Goal: Task Accomplishment & Management: Use online tool/utility

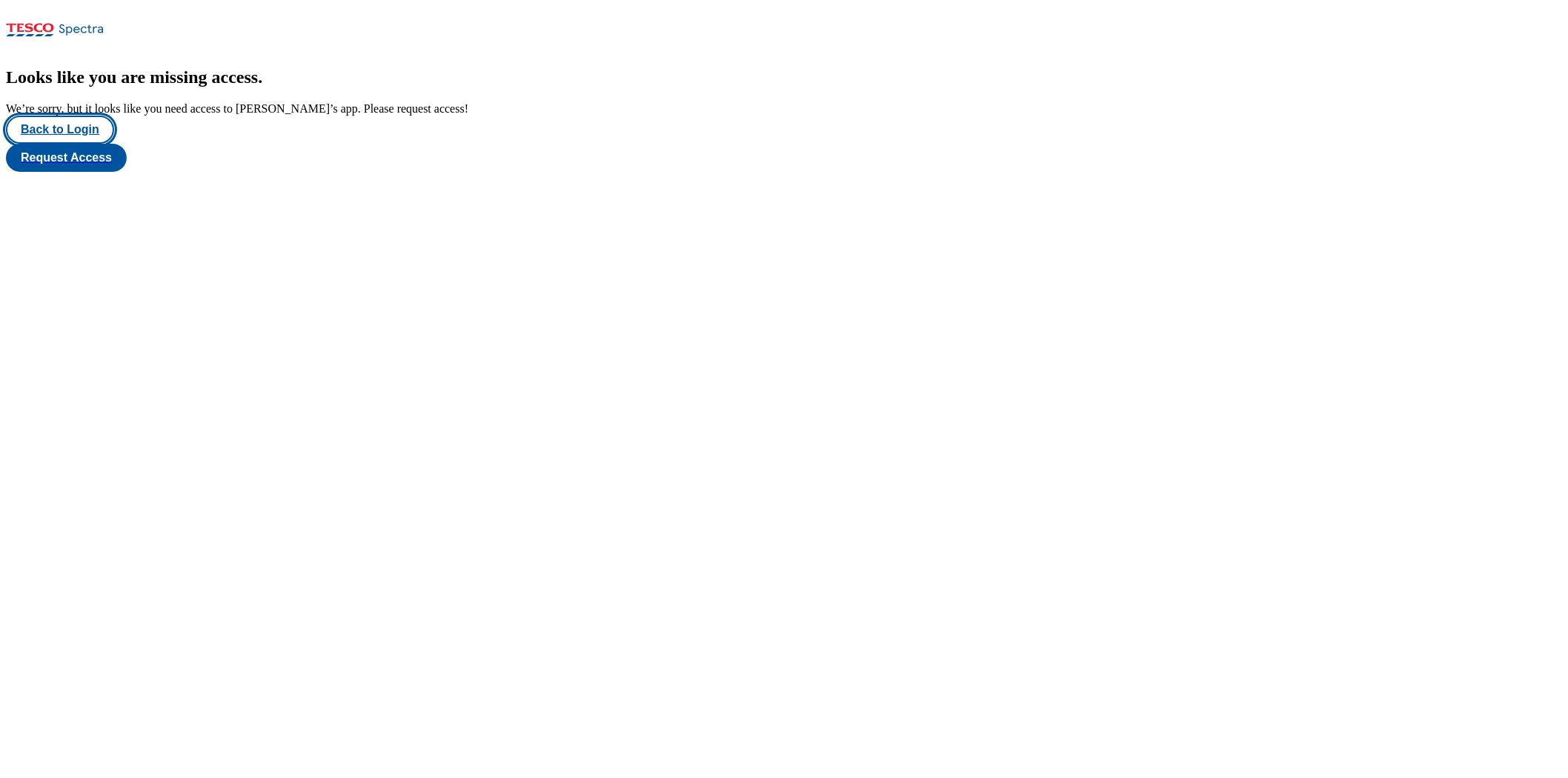
click at [62, 143] on button "Back to Login" at bounding box center [60, 130] width 108 height 28
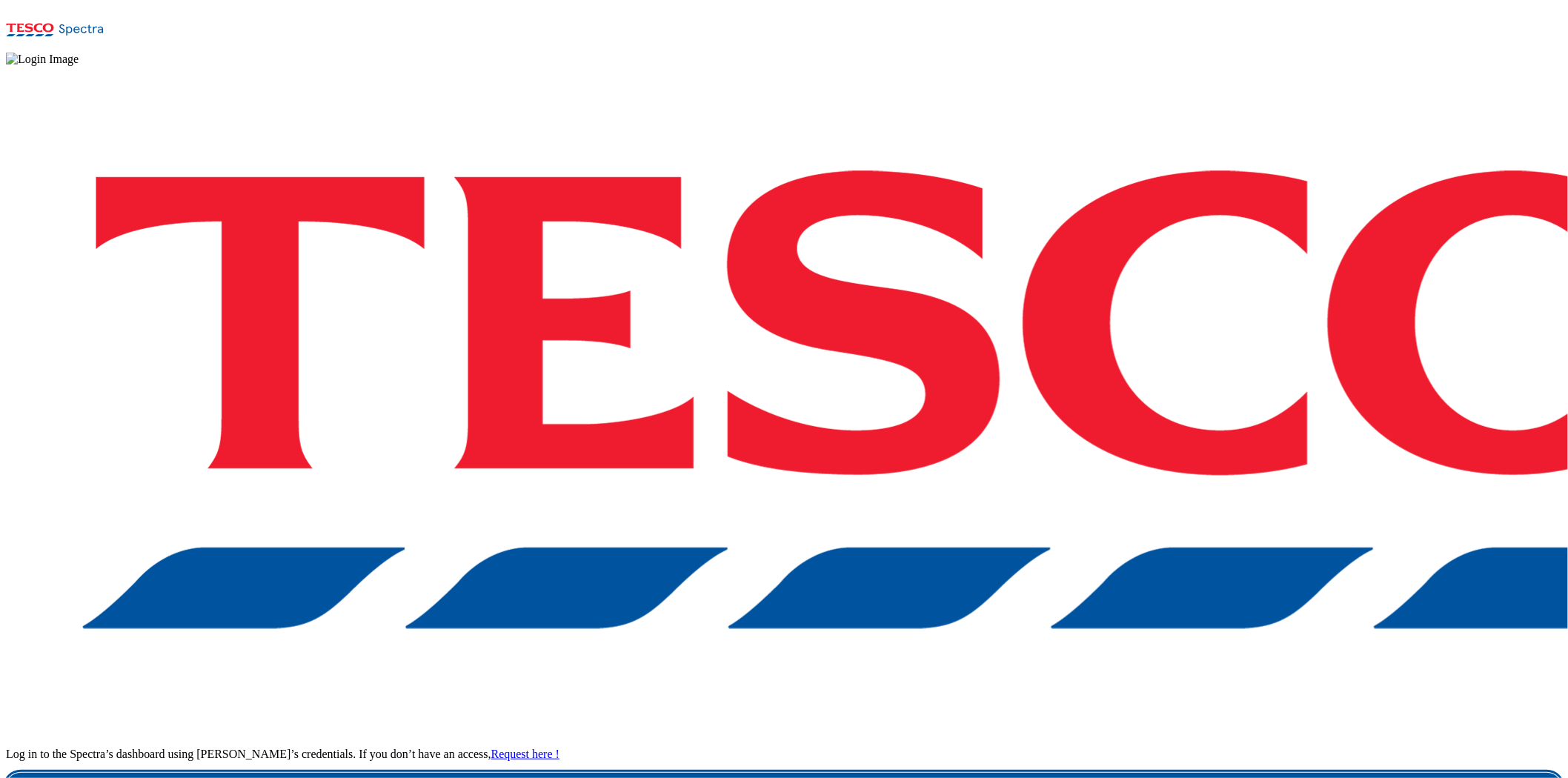
click at [1160, 772] on link "Login" at bounding box center [783, 787] width 1556 height 30
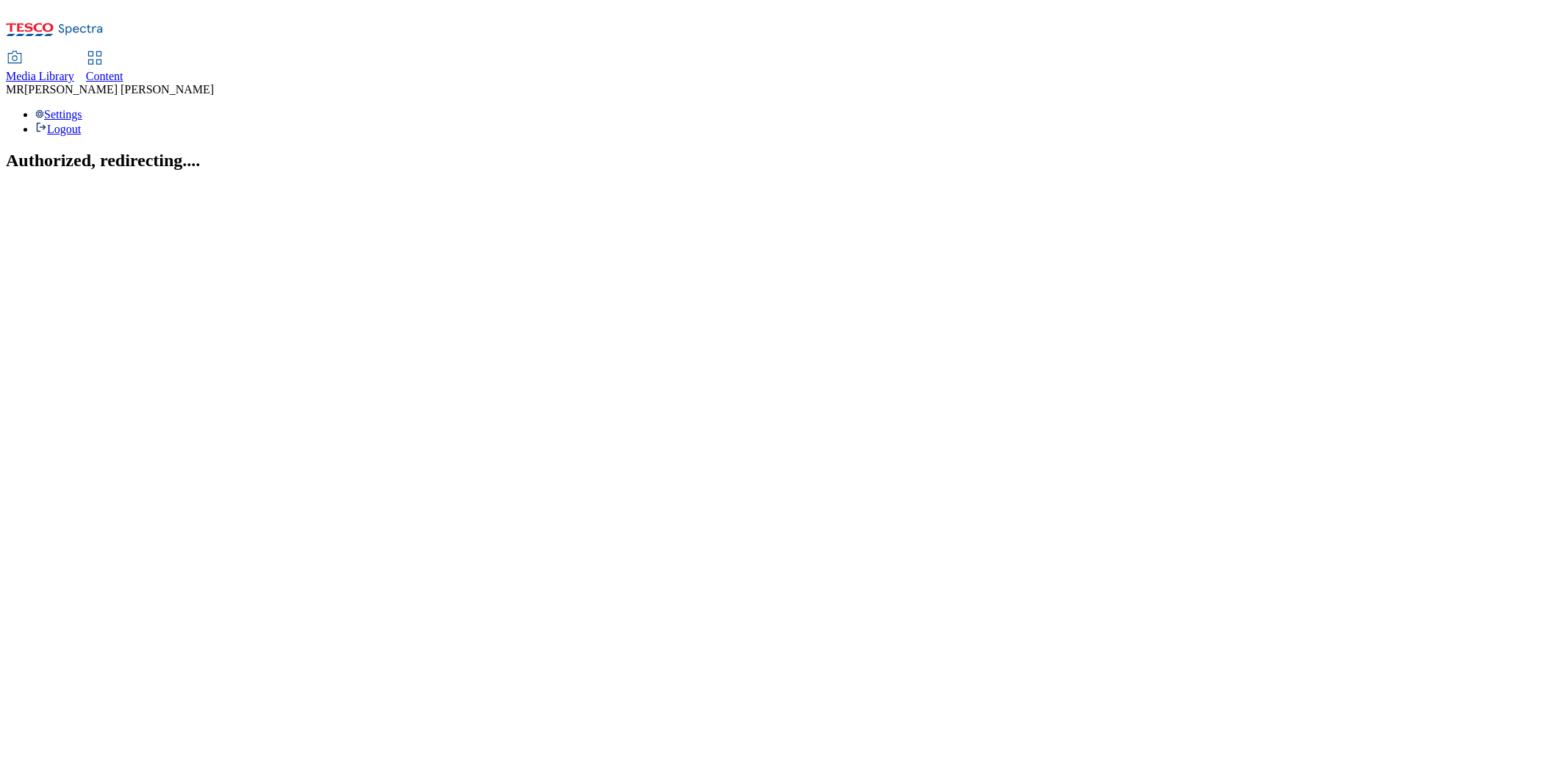
click at [124, 52] on link "Content" at bounding box center [105, 68] width 37 height 31
select select "ghs-uk"
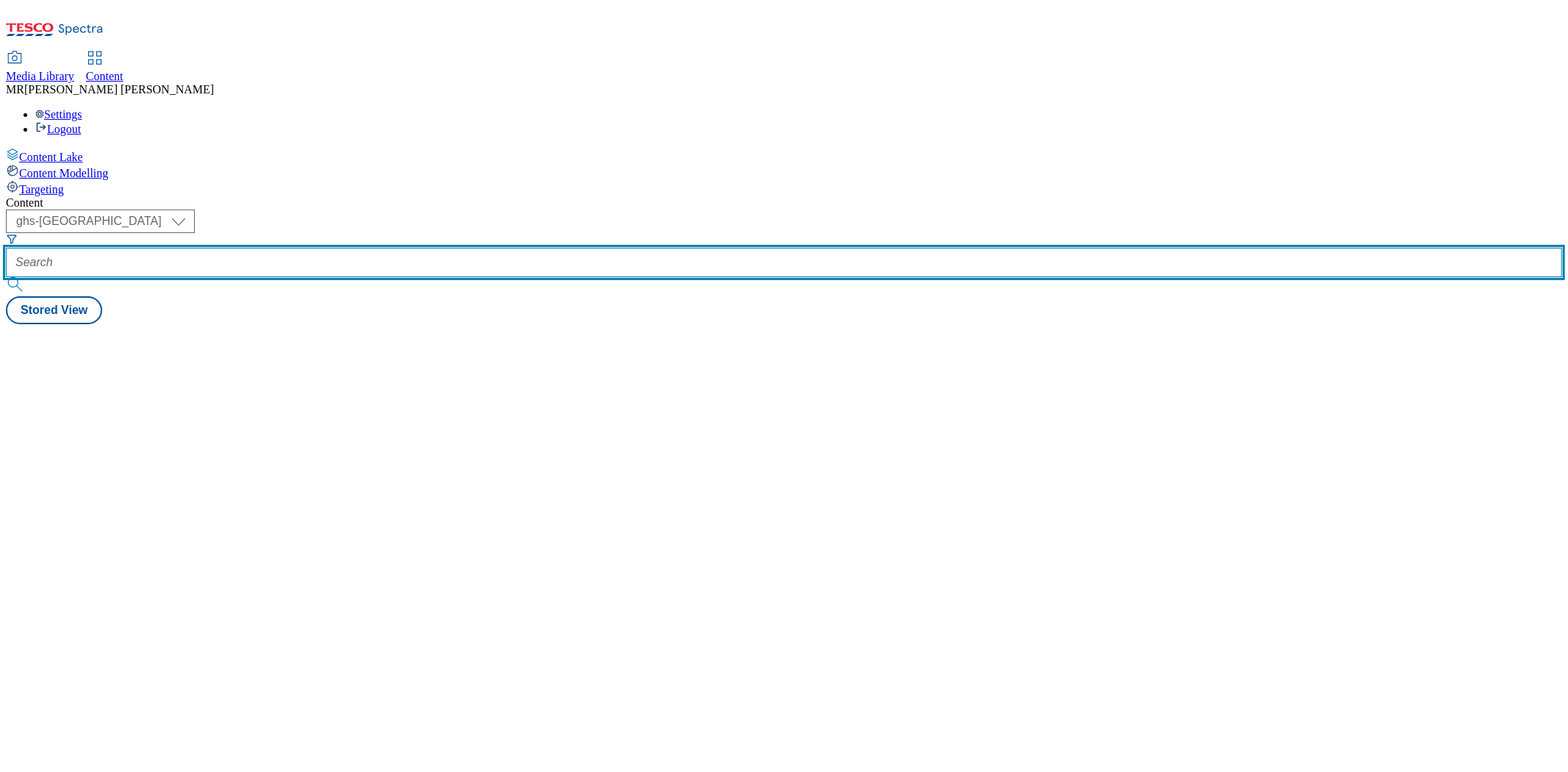
click at [385, 247] on input "text" at bounding box center [784, 262] width 1557 height 29
paste input "Ad541202"
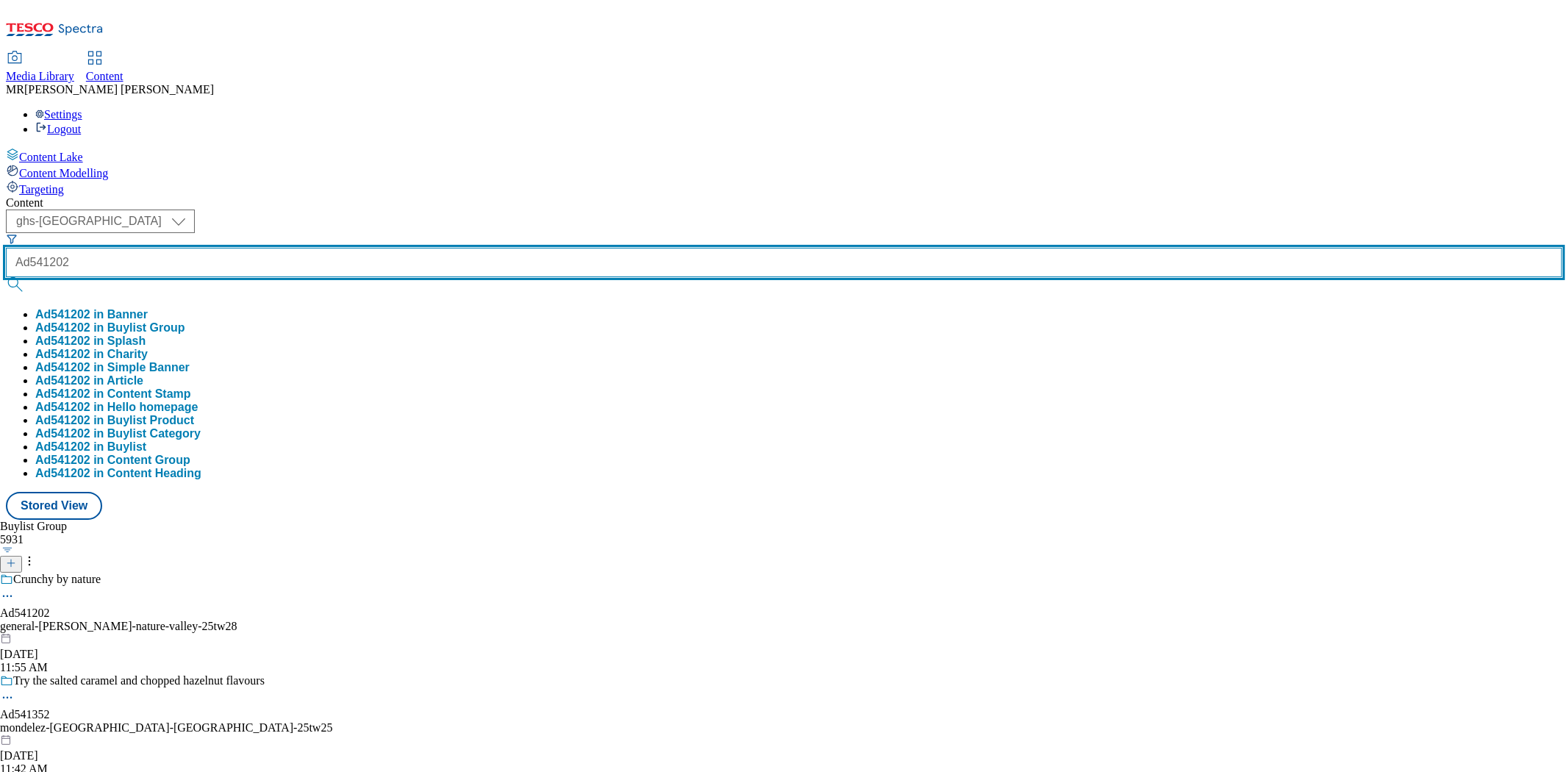
type input "Ad541202"
click at [6, 277] on button "submit" at bounding box center [15, 285] width 20 height 15
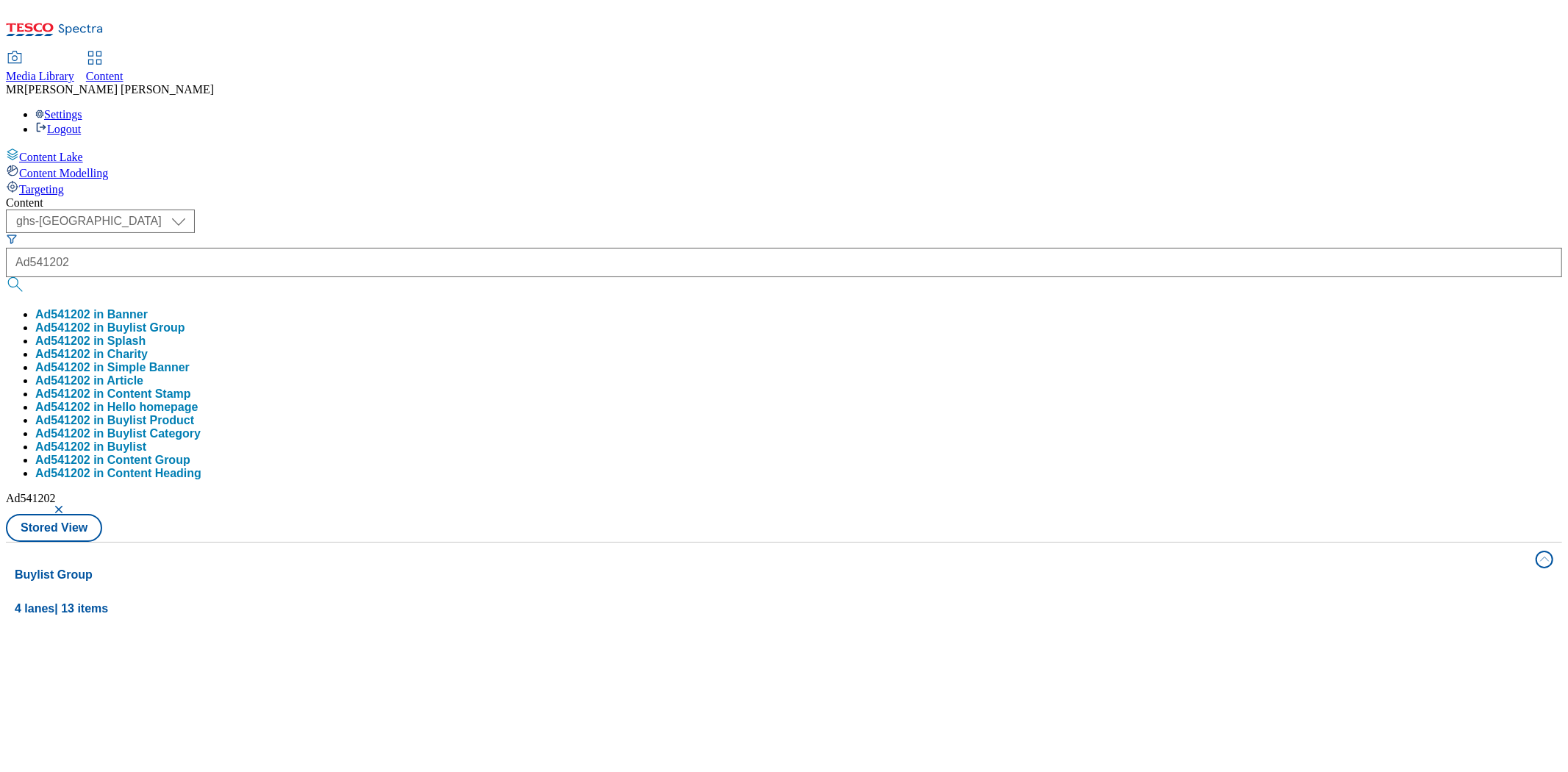
click at [186, 321] on button "Ad541202 in Buylist Group" at bounding box center [110, 328] width 150 height 13
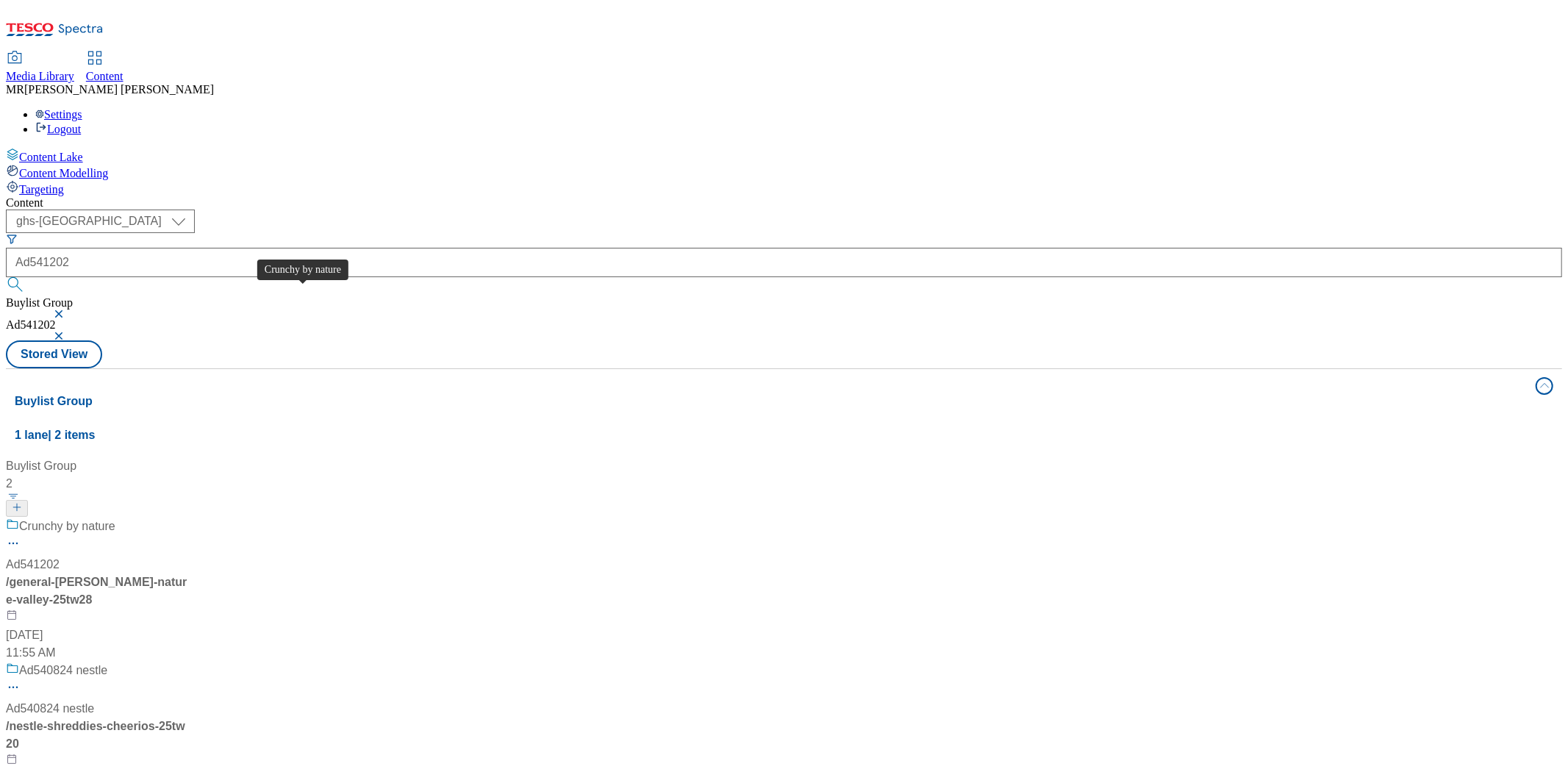
click at [116, 517] on span "Crunchy by nature" at bounding box center [67, 526] width 96 height 19
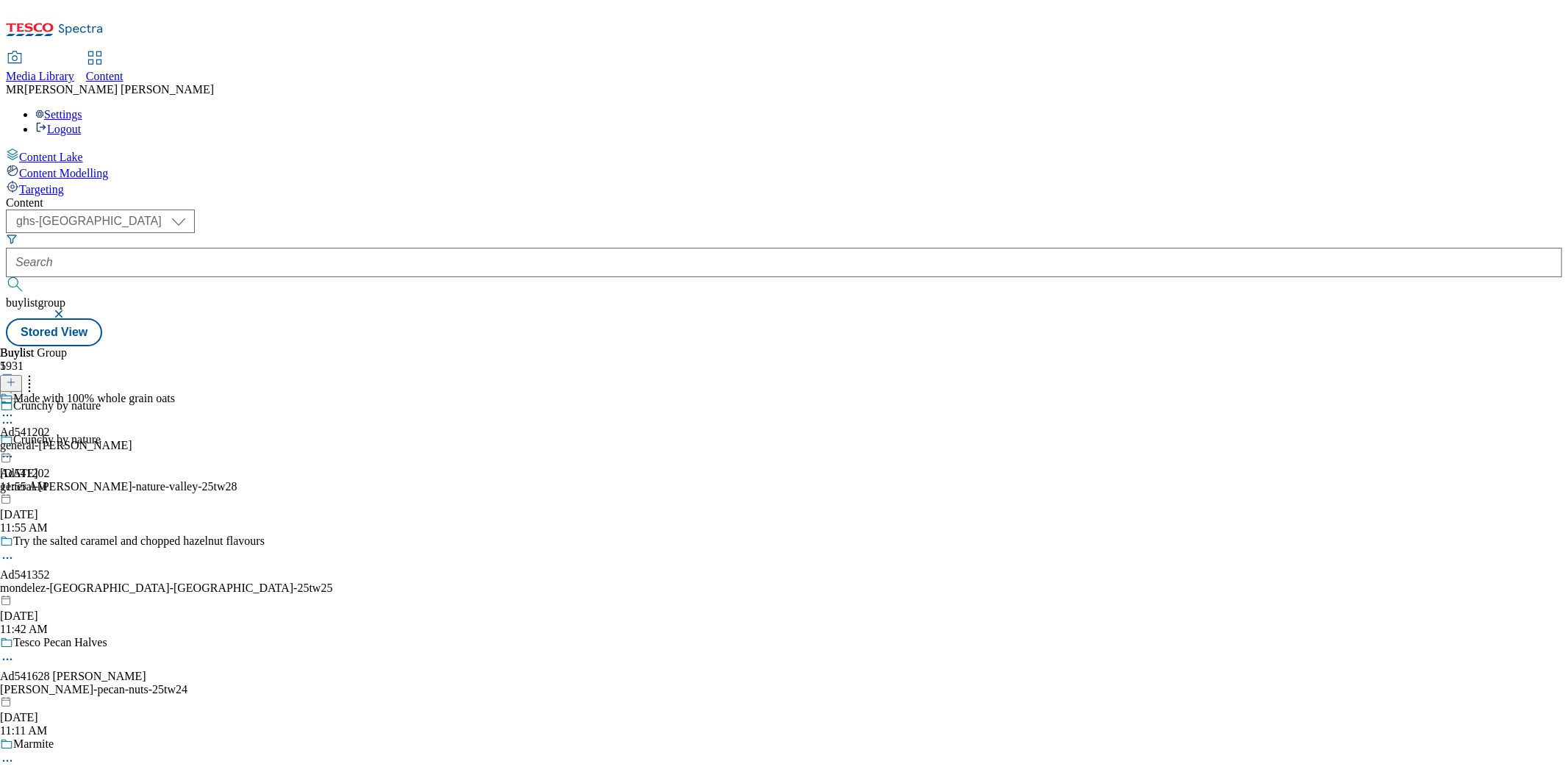
click at [175, 392] on div "Made with 100% whole grain oats" at bounding box center [87, 409] width 175 height 34
click at [15, 442] on icon at bounding box center [7, 449] width 15 height 15
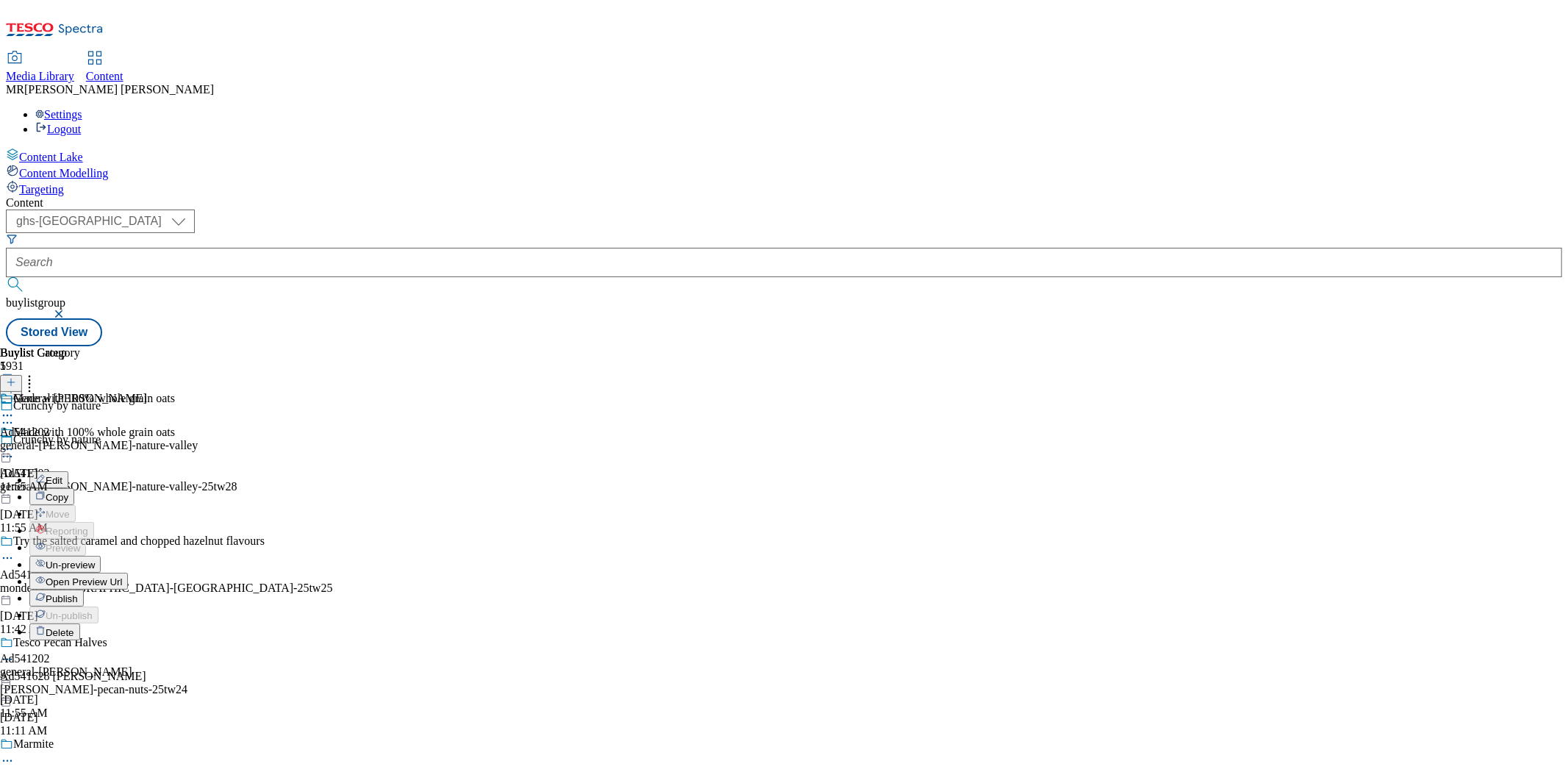
click at [122, 576] on span "Open Preview Url" at bounding box center [84, 582] width 76 height 11
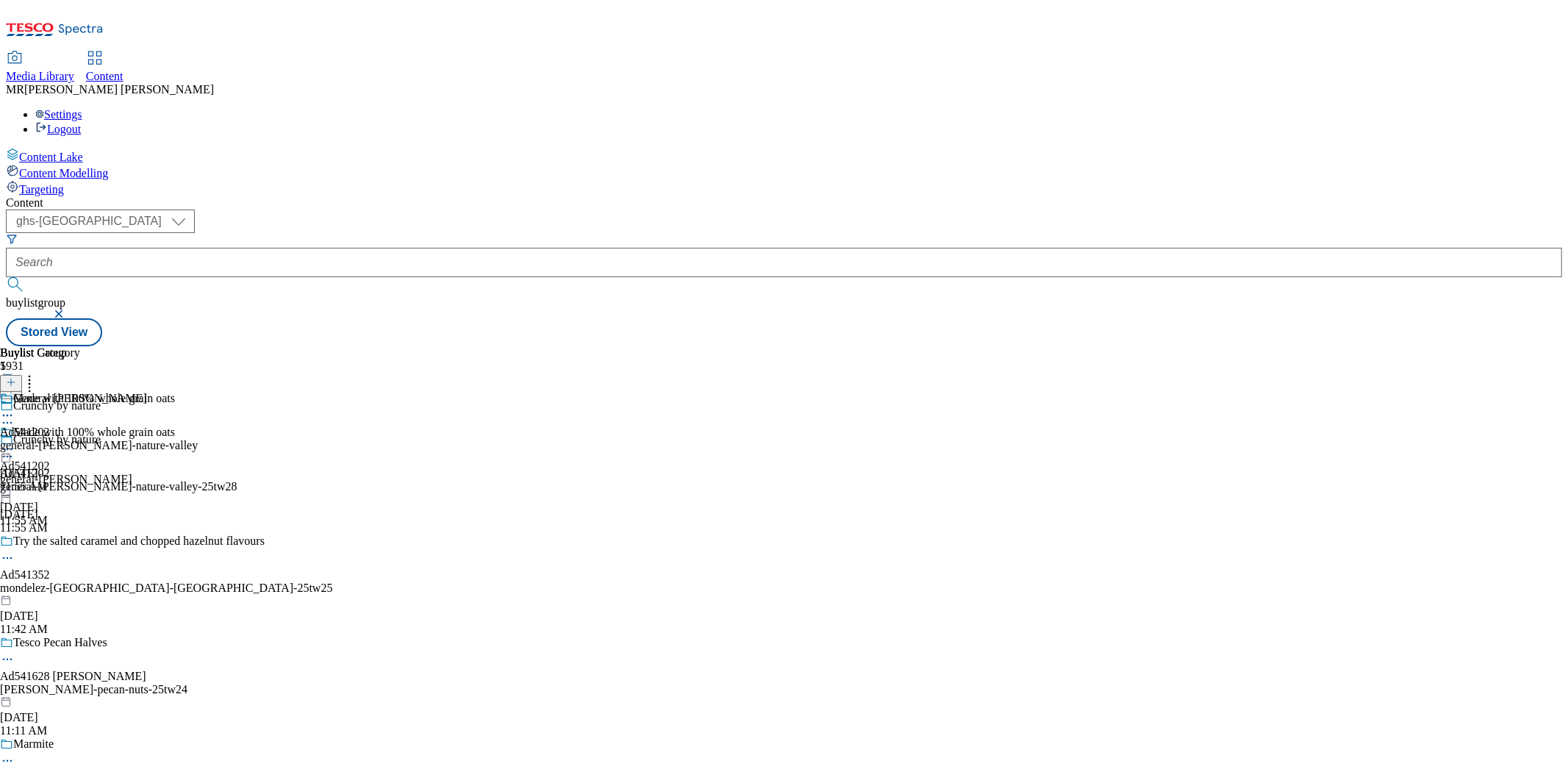
click at [15, 442] on icon at bounding box center [7, 449] width 15 height 15
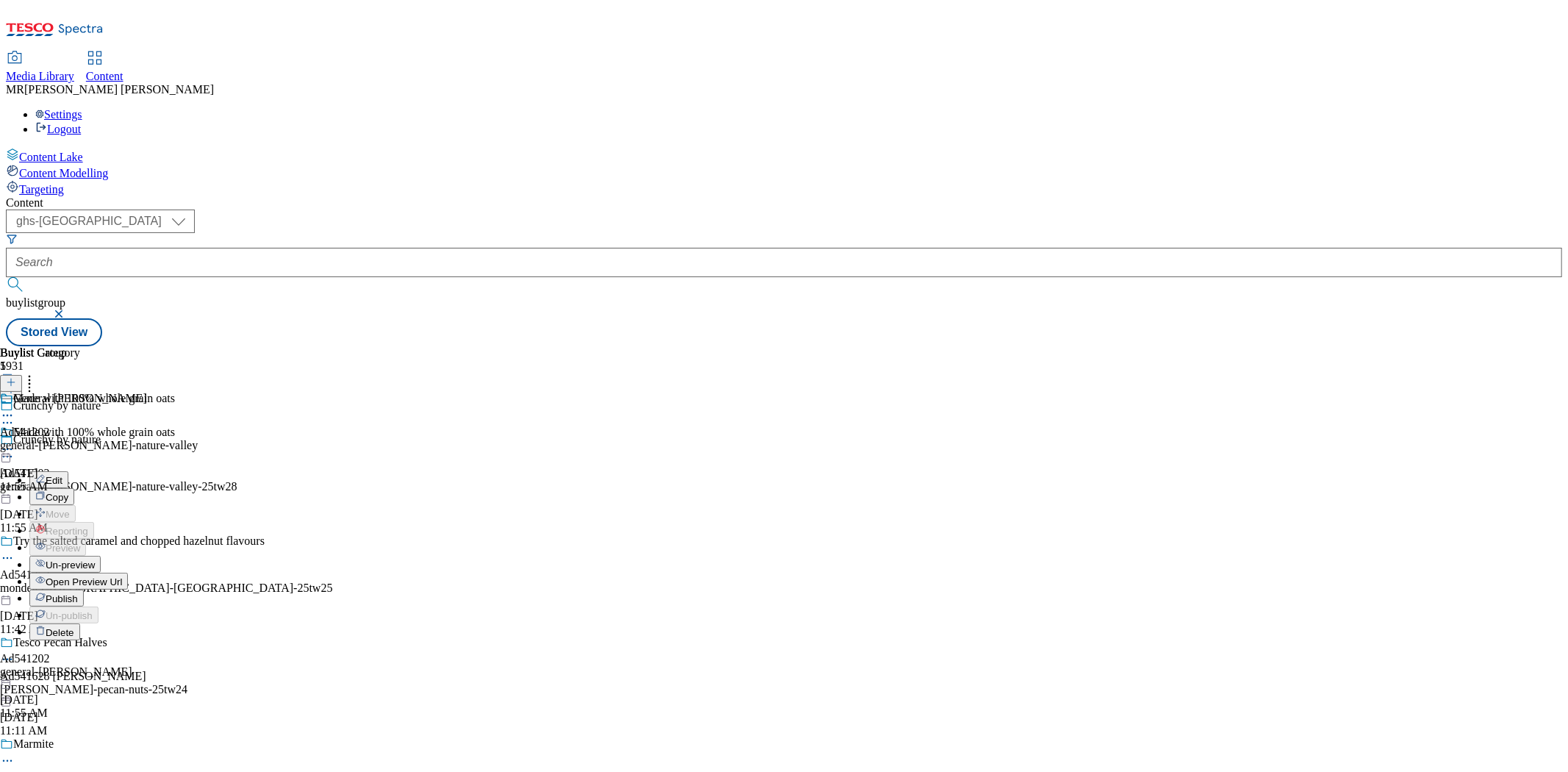
click at [78, 593] on span "Publish" at bounding box center [62, 599] width 33 height 11
